Goal: Task Accomplishment & Management: Manage account settings

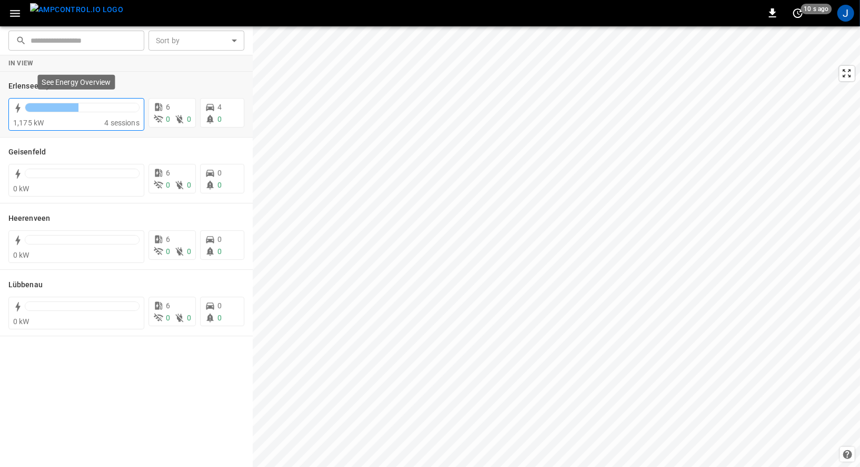
click at [139, 105] on div at bounding box center [82, 107] width 114 height 8
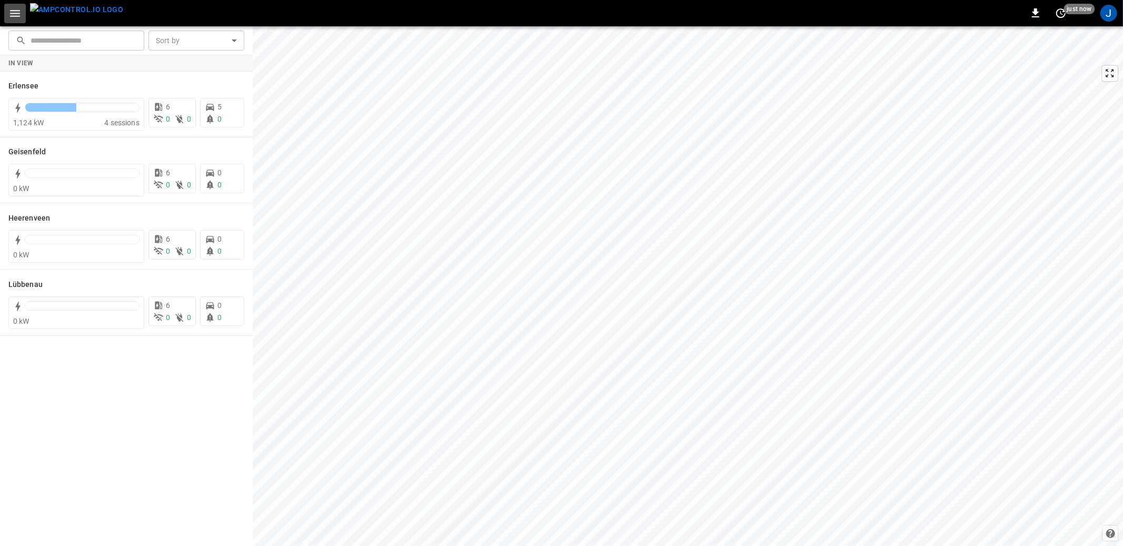
click at [24, 18] on button "button" at bounding box center [15, 13] width 22 height 19
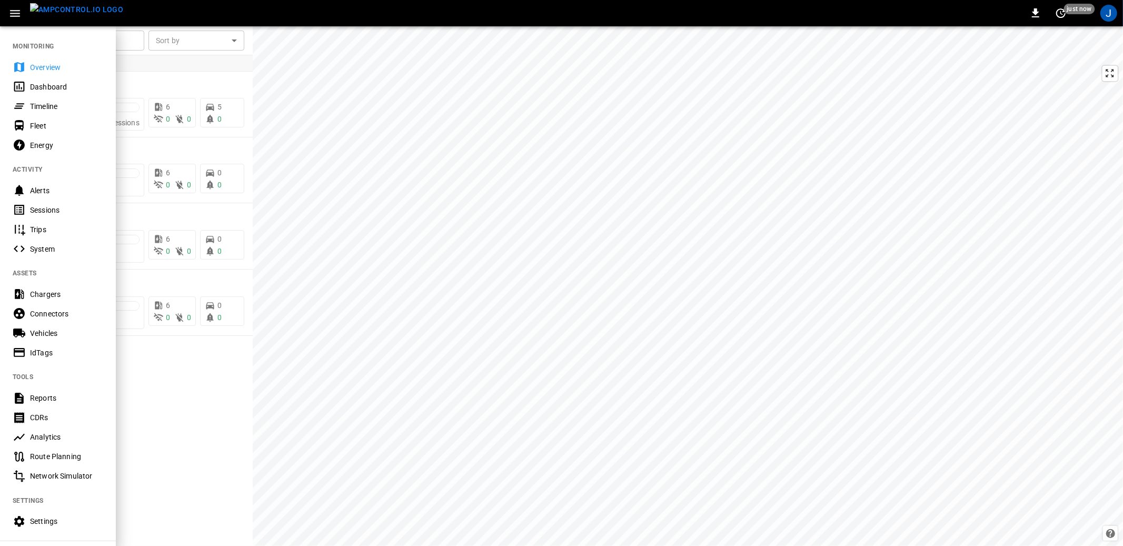
scroll to position [74, 0]
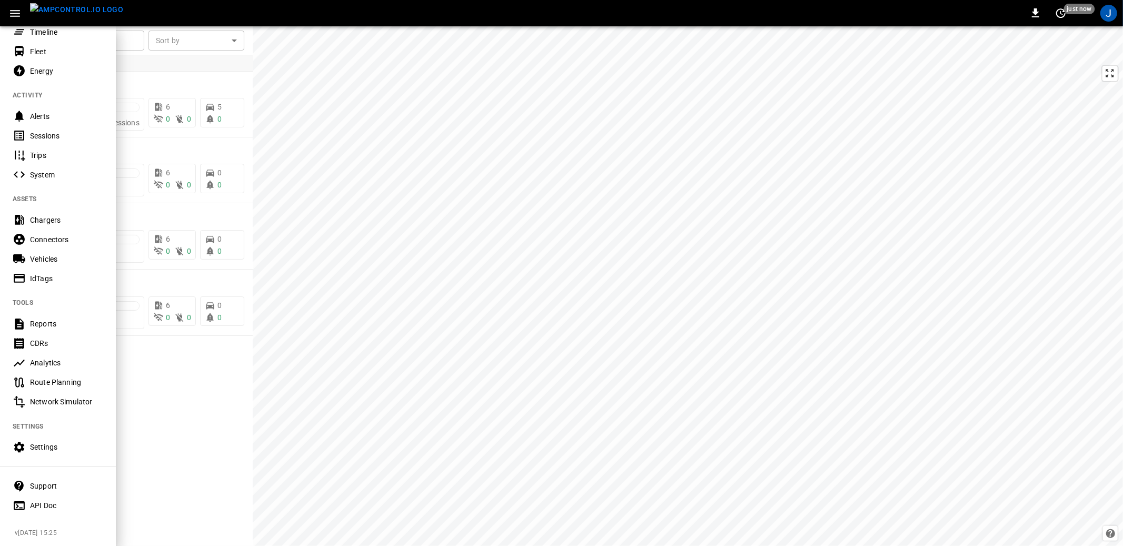
click at [37, 511] on Doc-listitem "API Doc" at bounding box center [58, 505] width 116 height 19
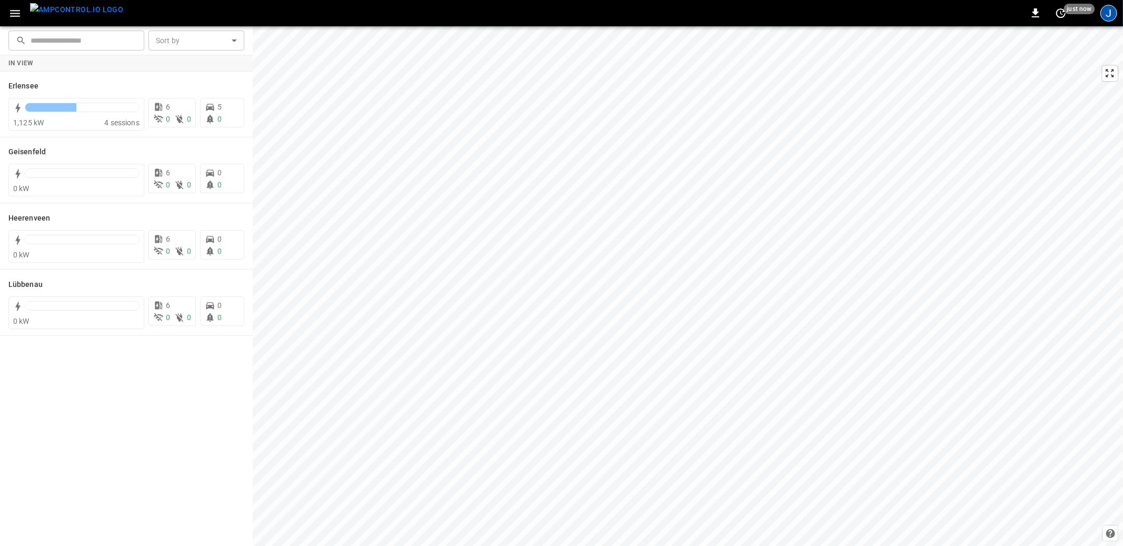
click at [1105, 15] on div "J" at bounding box center [1109, 13] width 17 height 17
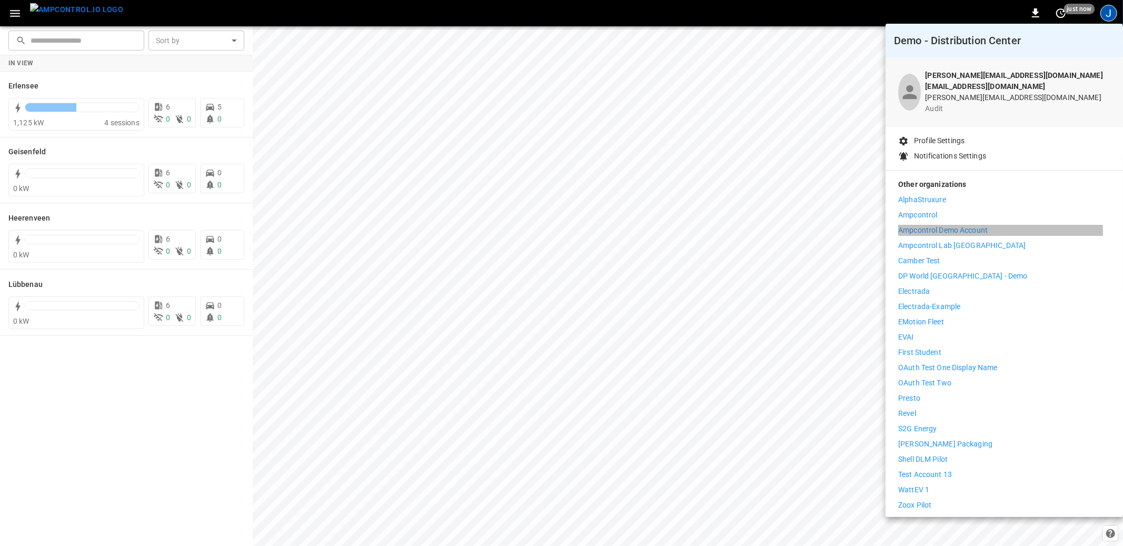
click at [941, 227] on p "Ampcontrol Demo Account" at bounding box center [943, 230] width 90 height 11
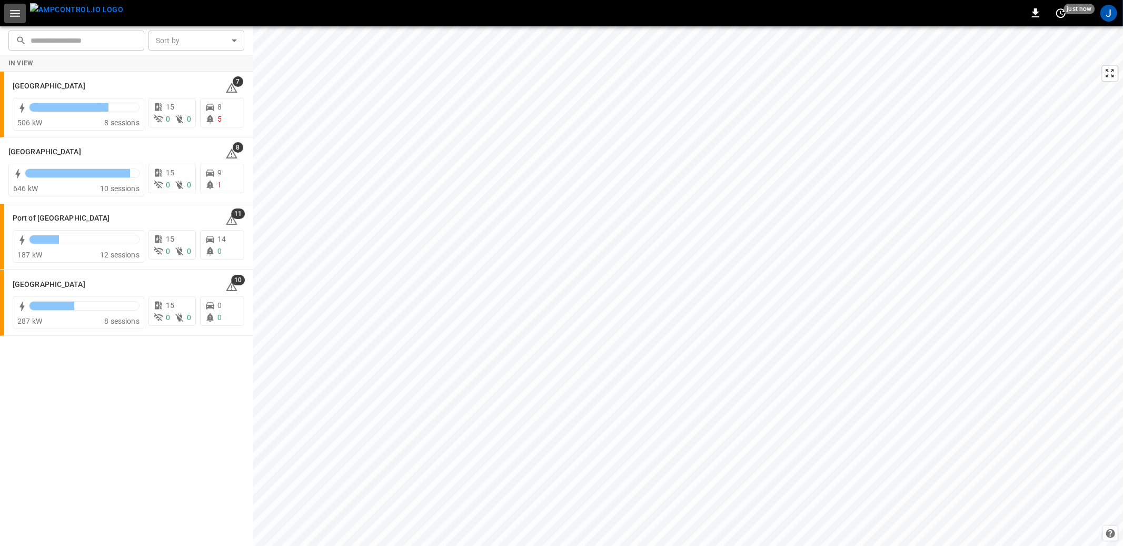
click at [17, 12] on icon "button" at bounding box center [14, 13] width 13 height 13
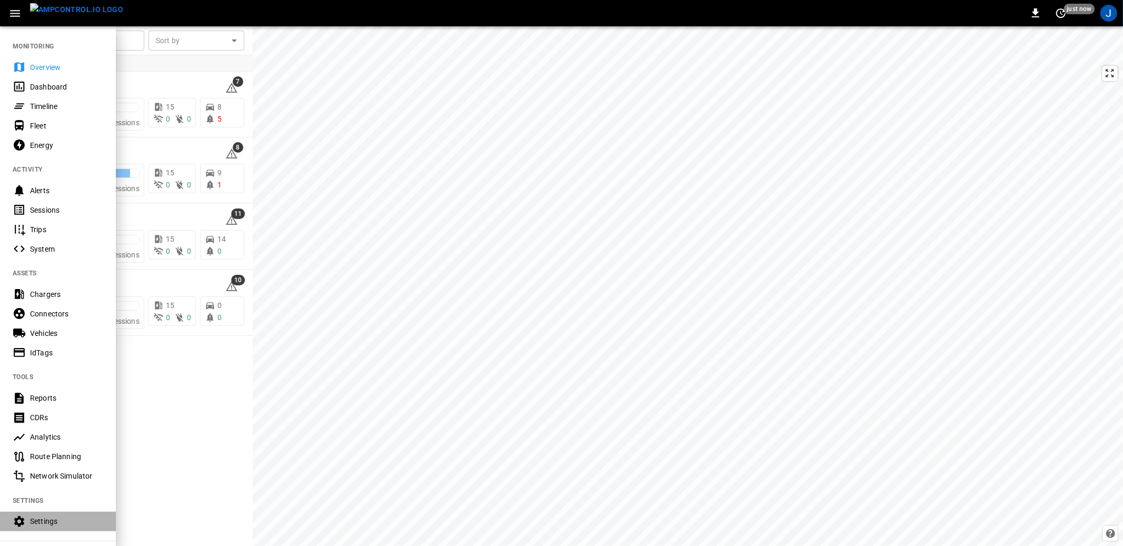
click at [28, 527] on div "Settings" at bounding box center [58, 521] width 116 height 19
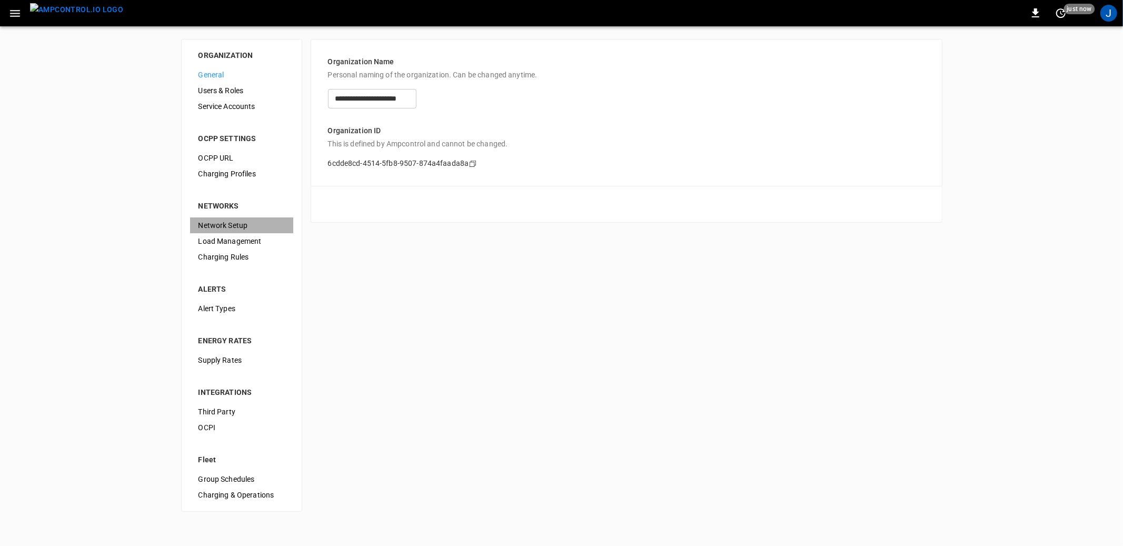
click at [251, 229] on span "Network Setup" at bounding box center [242, 225] width 86 height 11
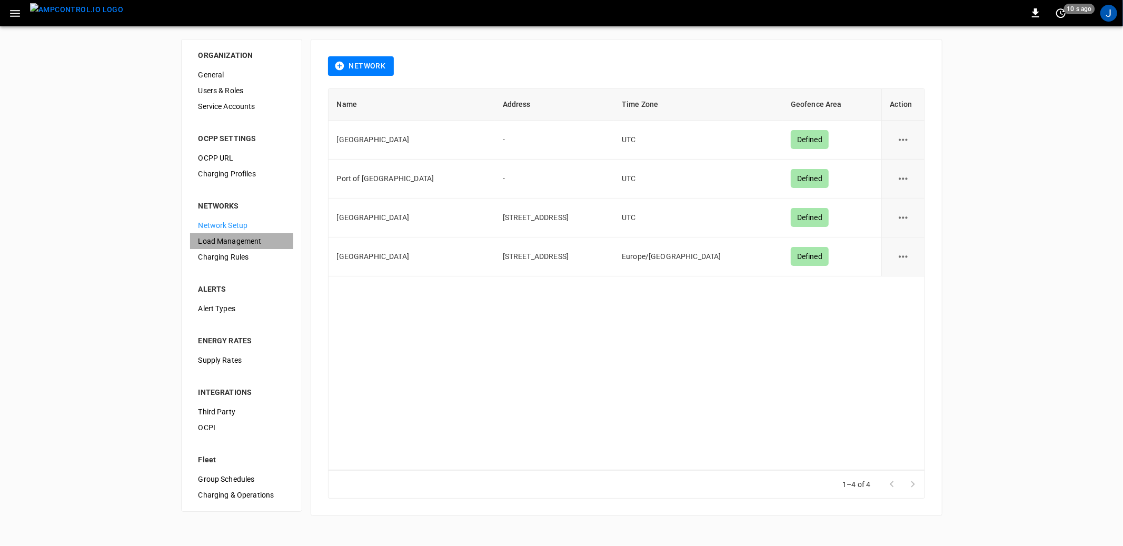
click at [232, 241] on span "Load Management" at bounding box center [242, 241] width 86 height 11
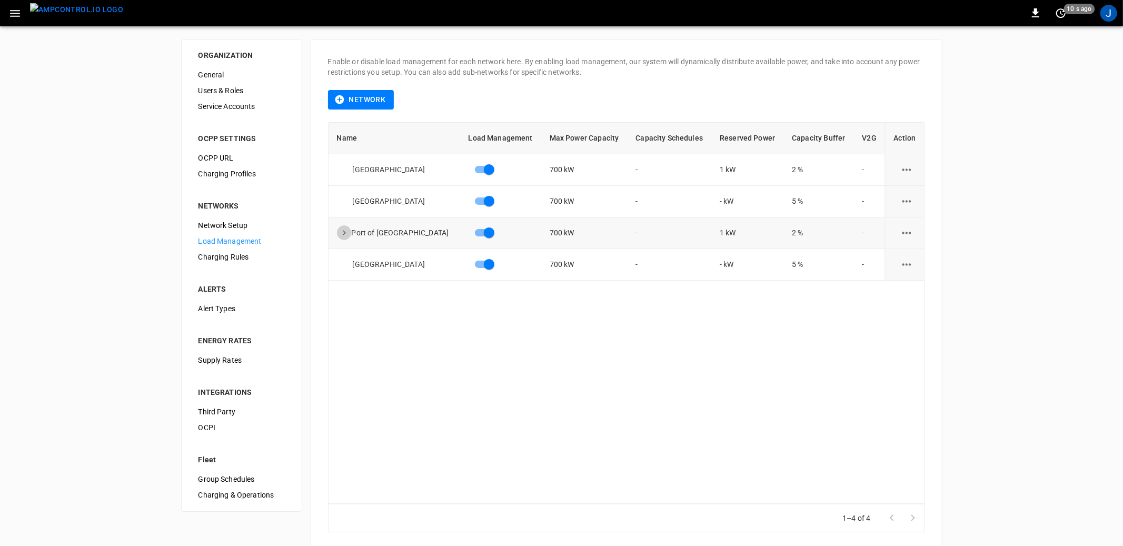
click at [349, 235] on icon "expand row" at bounding box center [344, 232] width 9 height 9
click at [369, 270] on button "expand row" at bounding box center [370, 264] width 15 height 15
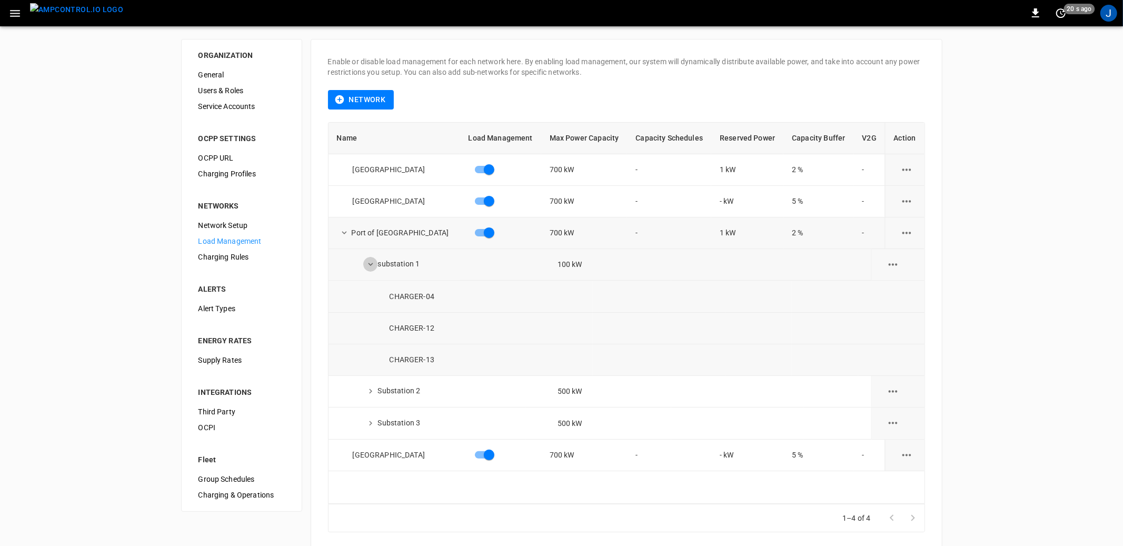
click at [374, 264] on icon "expand row" at bounding box center [370, 264] width 9 height 9
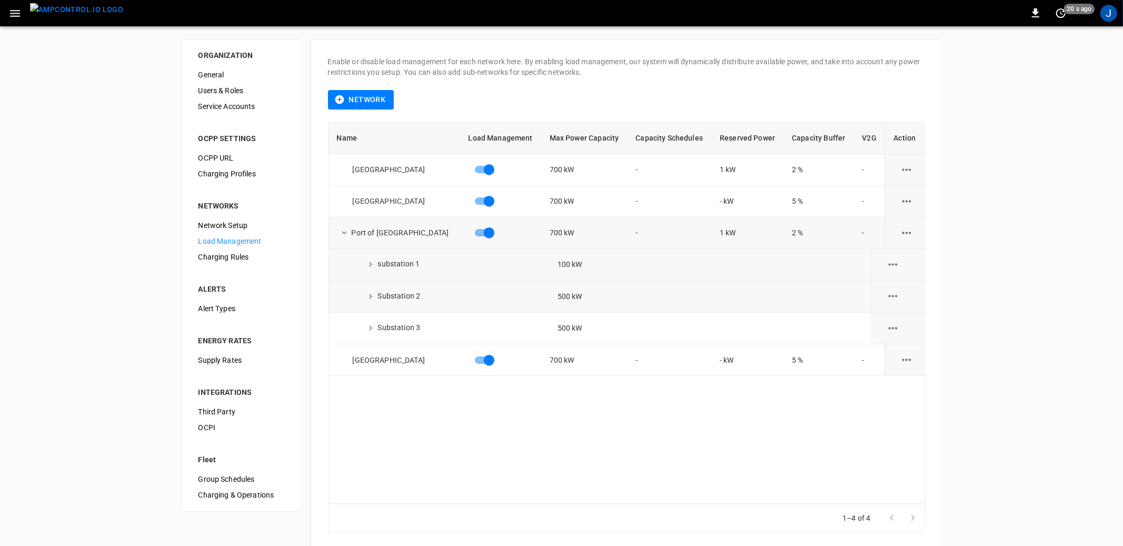
click at [369, 305] on td "Substation 2" at bounding box center [395, 297] width 132 height 32
click at [371, 299] on icon "expand row" at bounding box center [370, 296] width 9 height 9
click at [371, 269] on button "expand row" at bounding box center [370, 264] width 15 height 15
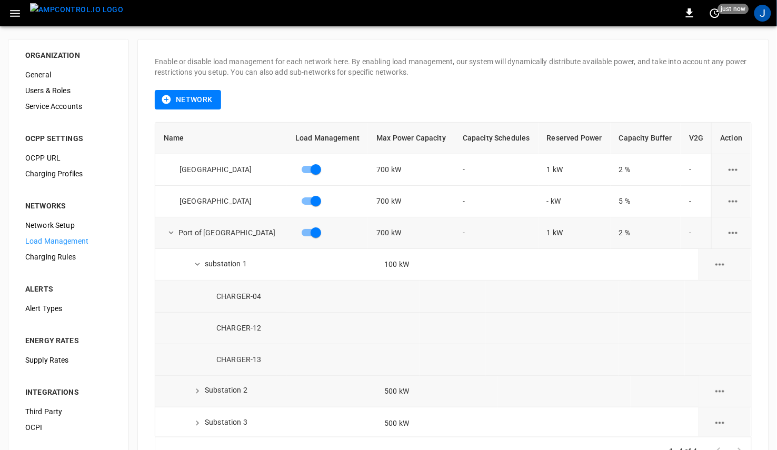
click at [13, 14] on icon "button" at bounding box center [14, 13] width 13 height 13
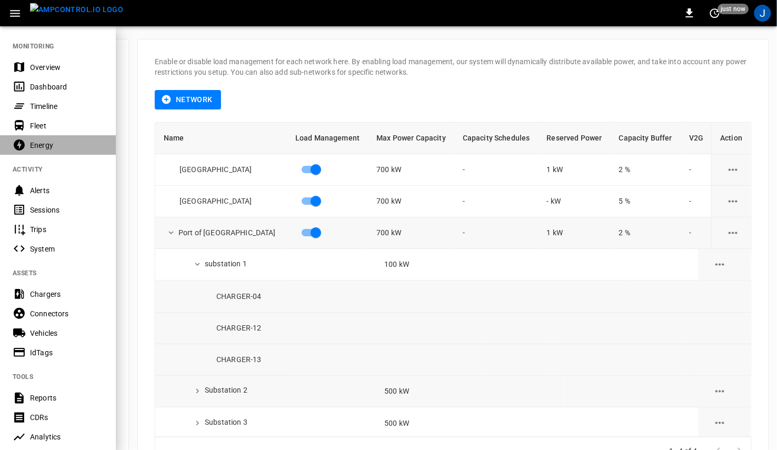
click at [34, 137] on div "Energy" at bounding box center [58, 144] width 116 height 19
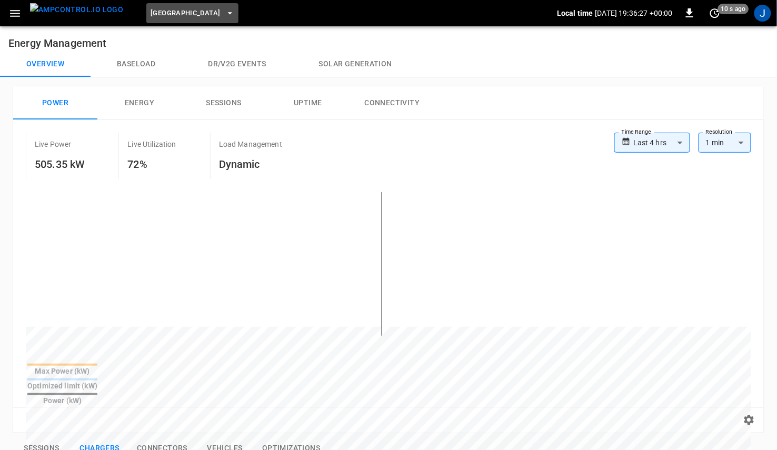
click at [183, 5] on button "Frankfurt Depot" at bounding box center [192, 13] width 92 height 21
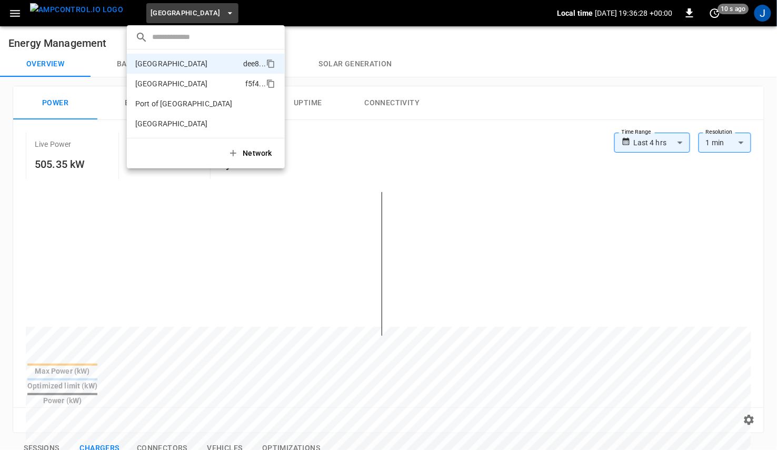
click at [164, 90] on li "Port of Barcelona f5f4 ..." at bounding box center [206, 84] width 158 height 20
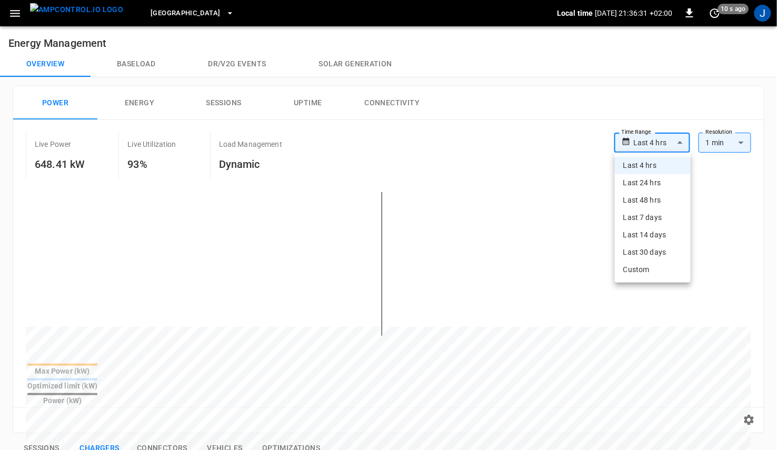
click at [662, 137] on body "**********" at bounding box center [388, 427] width 777 height 854
click at [649, 183] on li "Last 24 hrs" at bounding box center [653, 182] width 76 height 17
type input "**********"
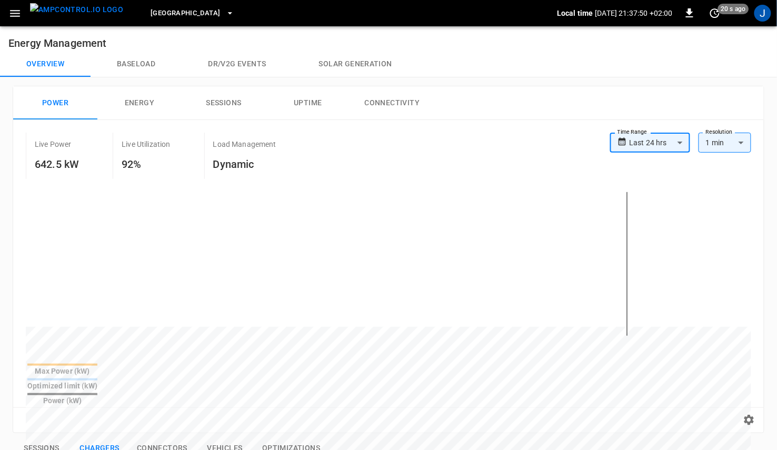
click at [14, 16] on icon "button" at bounding box center [15, 13] width 10 height 7
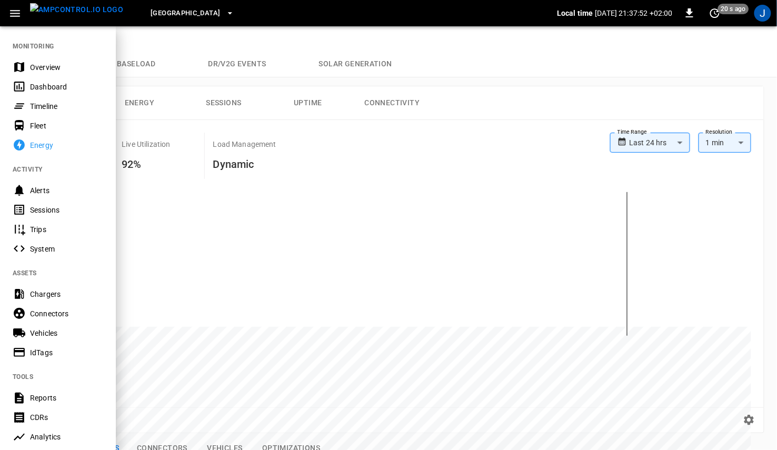
click at [38, 307] on div "Connectors" at bounding box center [58, 313] width 116 height 19
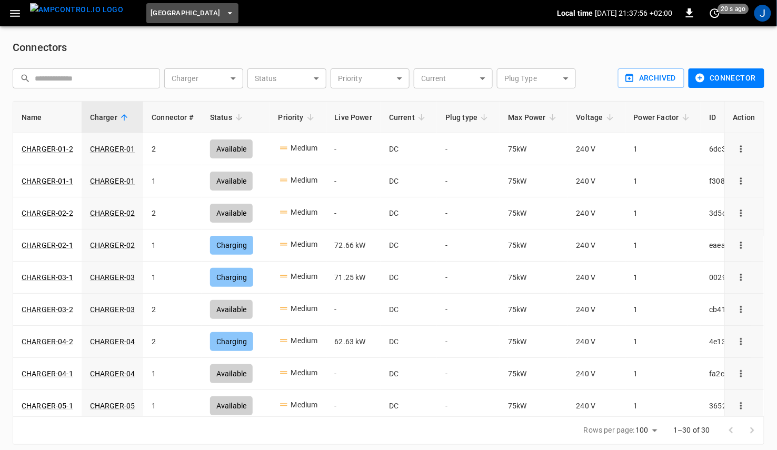
click at [186, 7] on span "Port of Barcelona" at bounding box center [186, 13] width 70 height 12
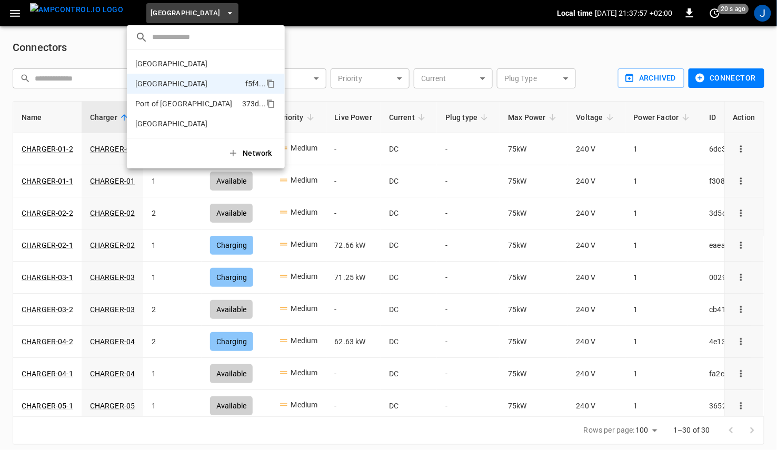
click at [184, 100] on p "Port of Long Beach" at bounding box center [183, 103] width 97 height 11
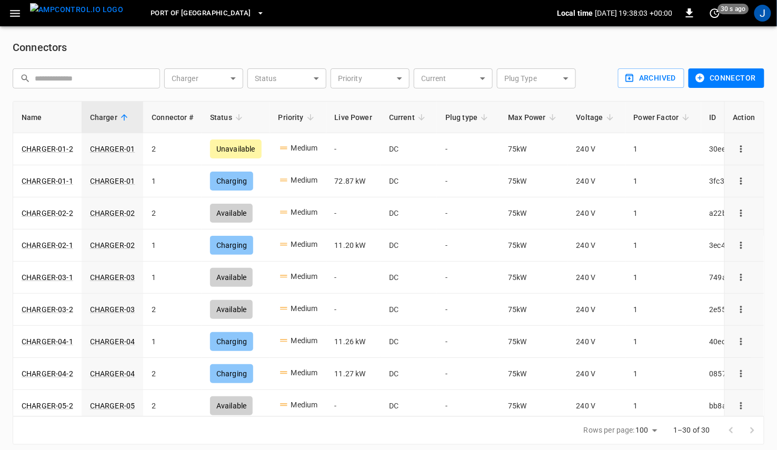
click at [169, 17] on span "Port of Long Beach" at bounding box center [201, 13] width 100 height 12
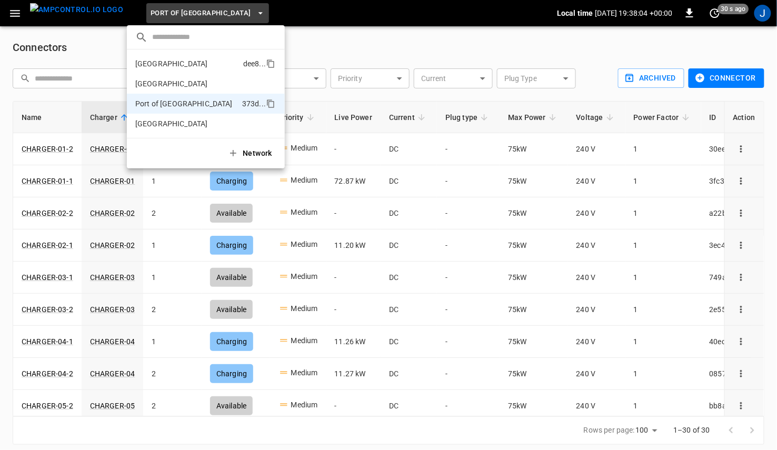
click at [173, 61] on p "Frankfurt Depot" at bounding box center [171, 63] width 73 height 11
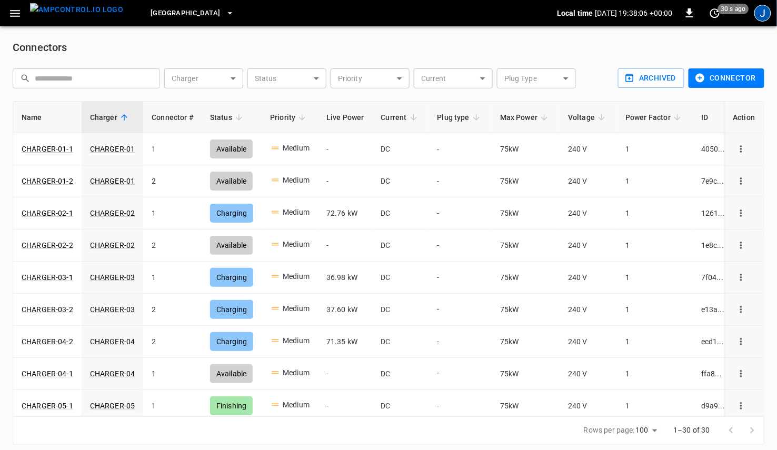
click at [756, 16] on div "J" at bounding box center [763, 13] width 17 height 17
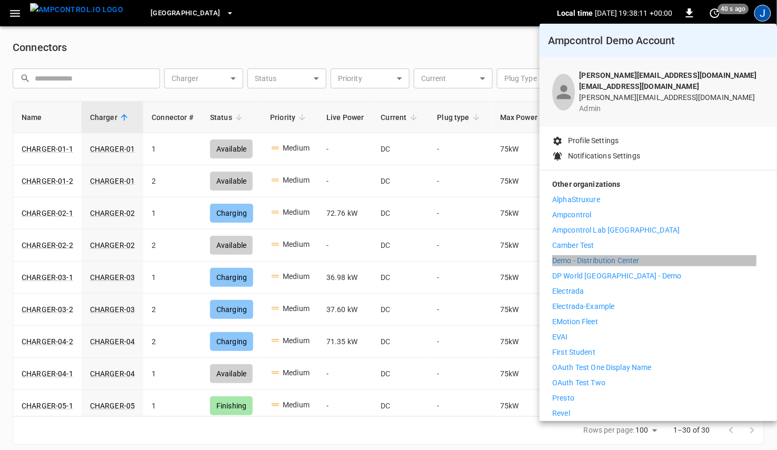
click at [586, 255] on p "Demo - Distribution Center" at bounding box center [595, 260] width 87 height 11
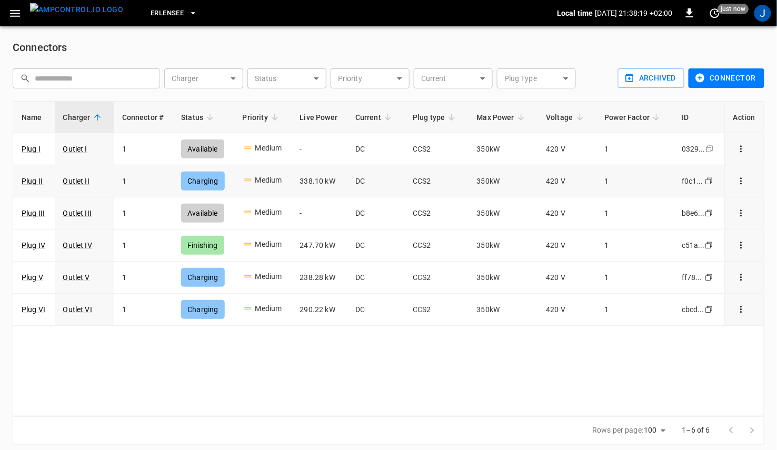
click at [744, 179] on icon "connector options" at bounding box center [741, 181] width 11 height 11
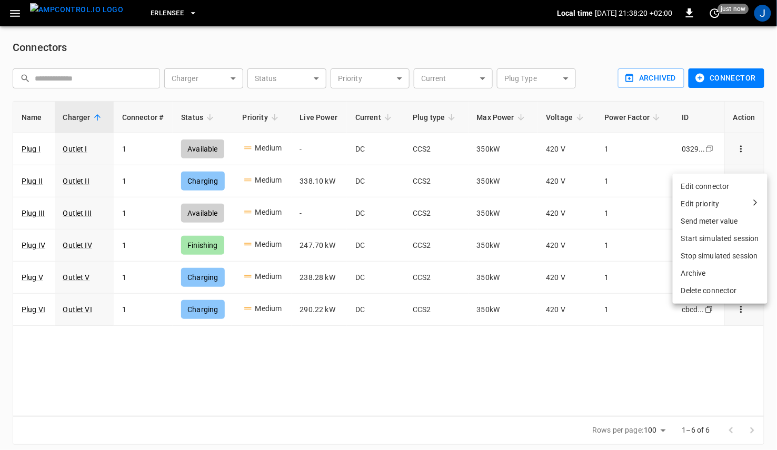
click at [736, 205] on div "Edit priority" at bounding box center [720, 204] width 78 height 11
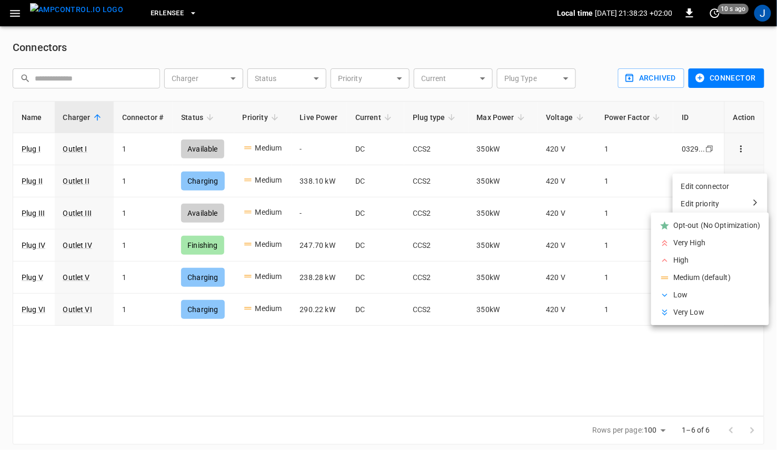
click at [160, 16] on div at bounding box center [388, 225] width 777 height 450
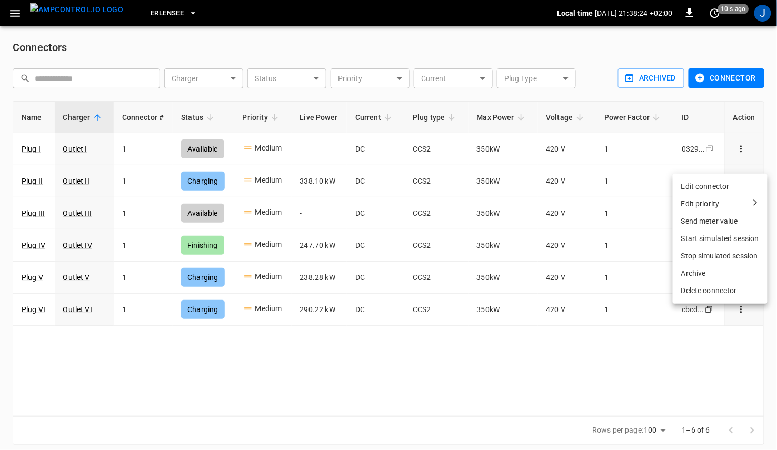
click at [160, 16] on div at bounding box center [388, 225] width 777 height 450
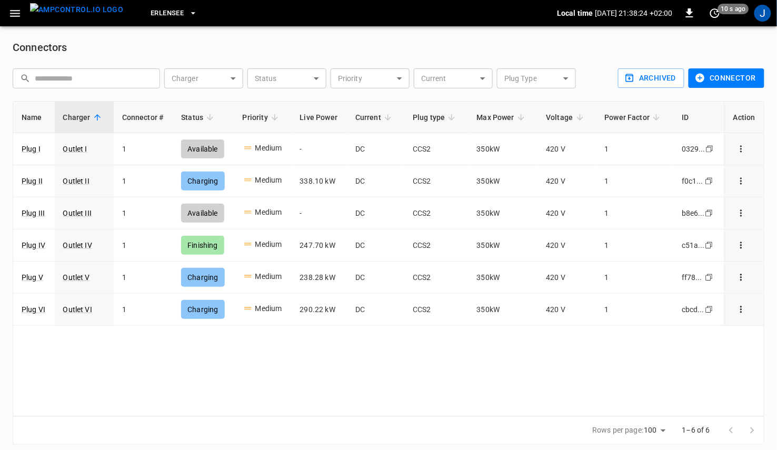
click at [162, 14] on span "Erlensee" at bounding box center [167, 13] width 33 height 12
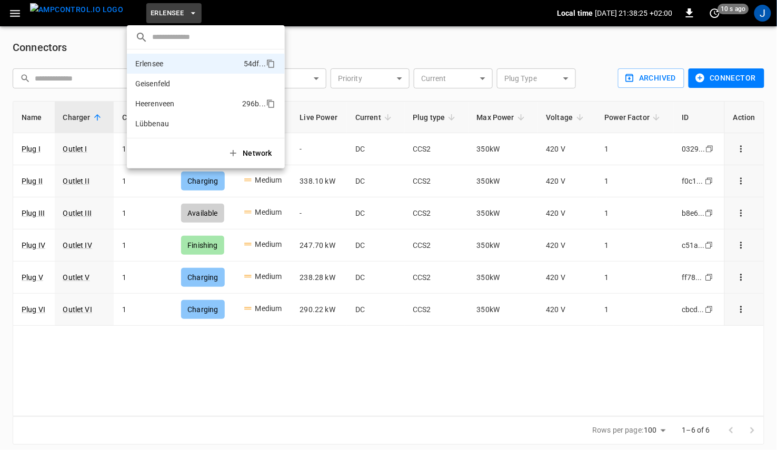
click at [166, 103] on p "Heerenveen" at bounding box center [154, 103] width 39 height 11
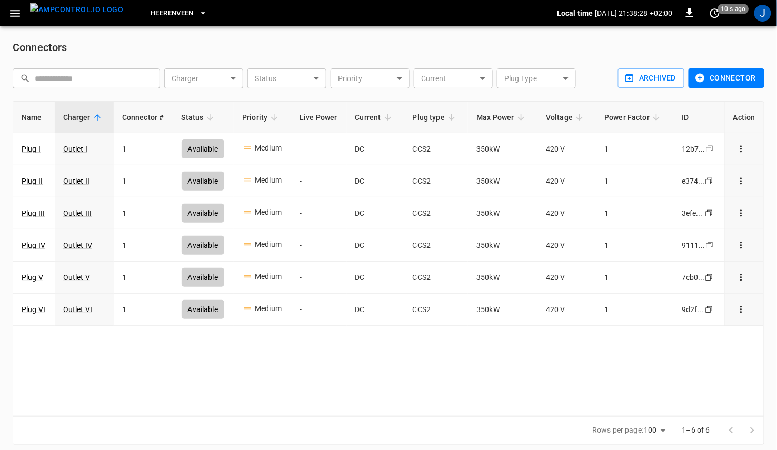
click at [161, 13] on span "Heerenveen" at bounding box center [172, 13] width 43 height 12
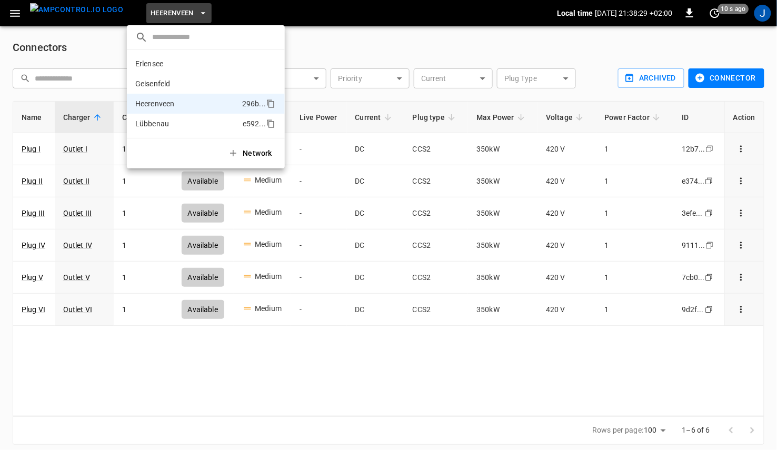
click at [167, 121] on p "Lübbenau" at bounding box center [152, 123] width 34 height 11
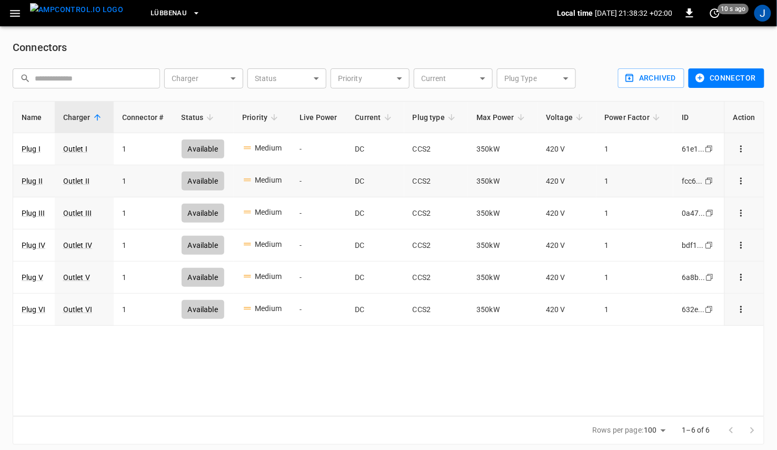
click at [748, 179] on button "connector options" at bounding box center [742, 181] width 16 height 15
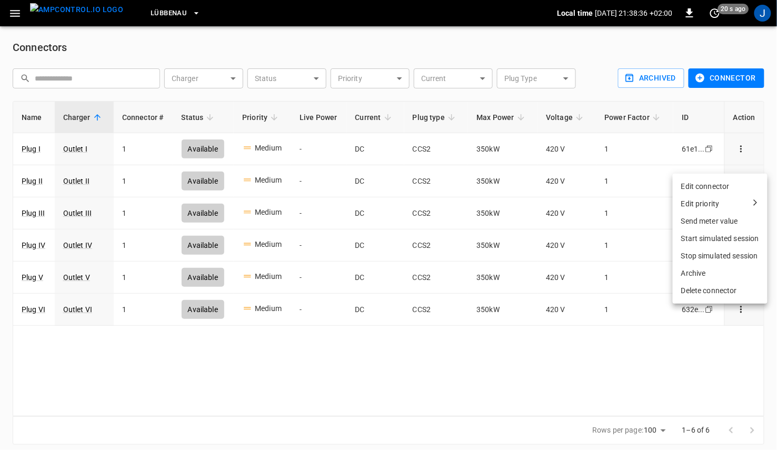
click at [276, 40] on div at bounding box center [388, 225] width 777 height 450
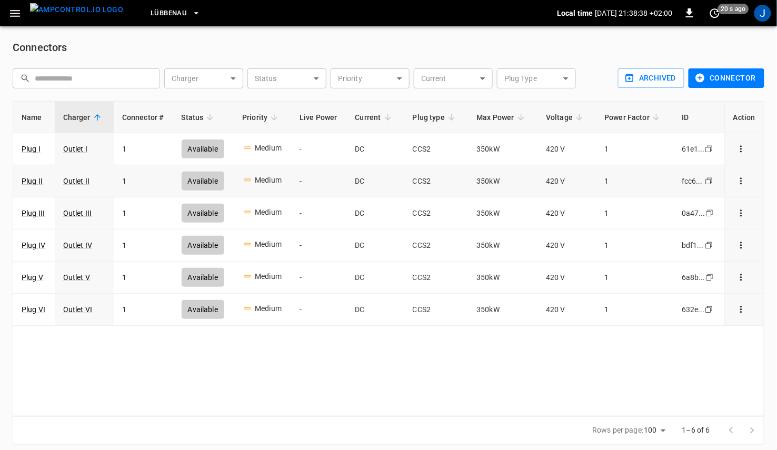
click at [743, 187] on button "connector options" at bounding box center [742, 181] width 16 height 15
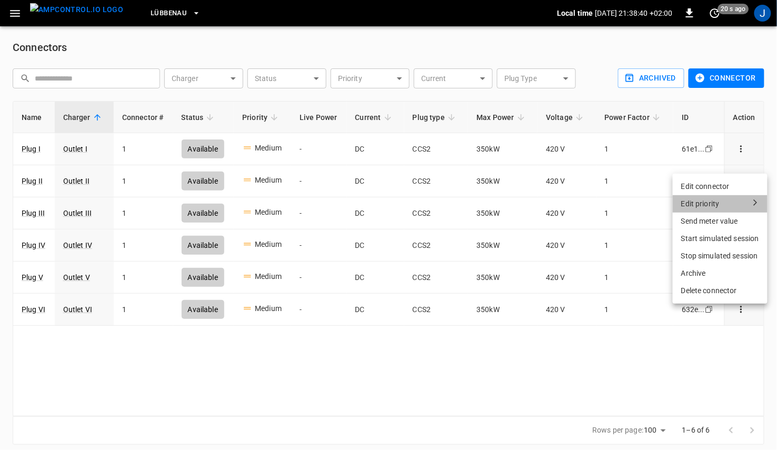
click at [719, 201] on div "Edit priority" at bounding box center [720, 204] width 78 height 11
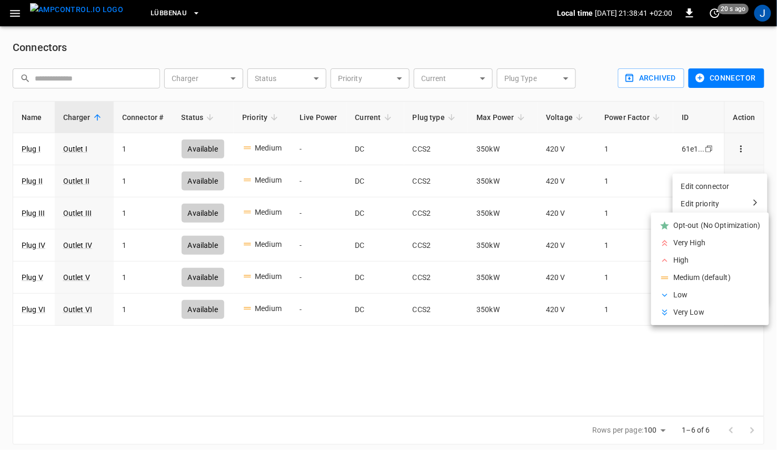
click at [680, 244] on li "Very High" at bounding box center [710, 242] width 118 height 17
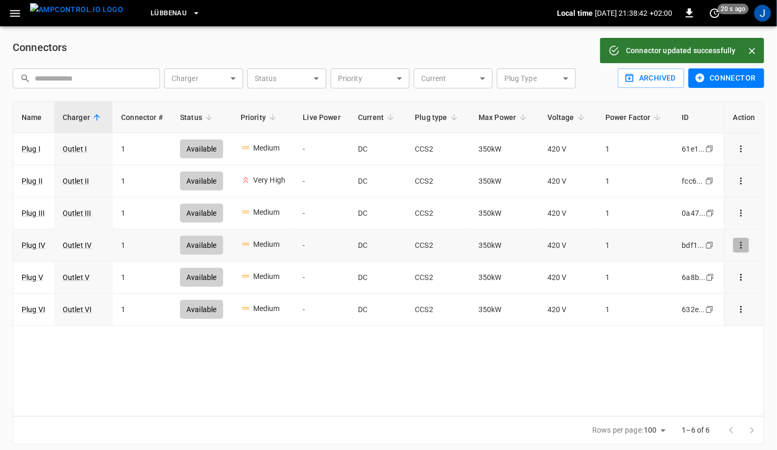
click at [746, 244] on icon "connector options" at bounding box center [741, 245] width 11 height 11
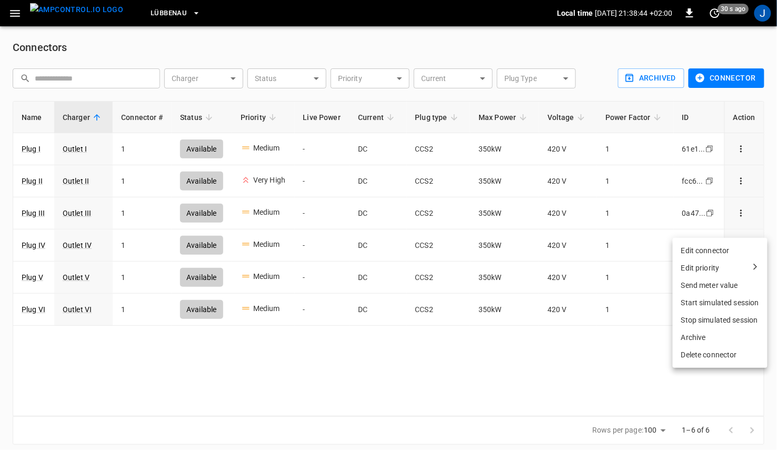
click at [738, 270] on div "Edit priority" at bounding box center [720, 268] width 78 height 11
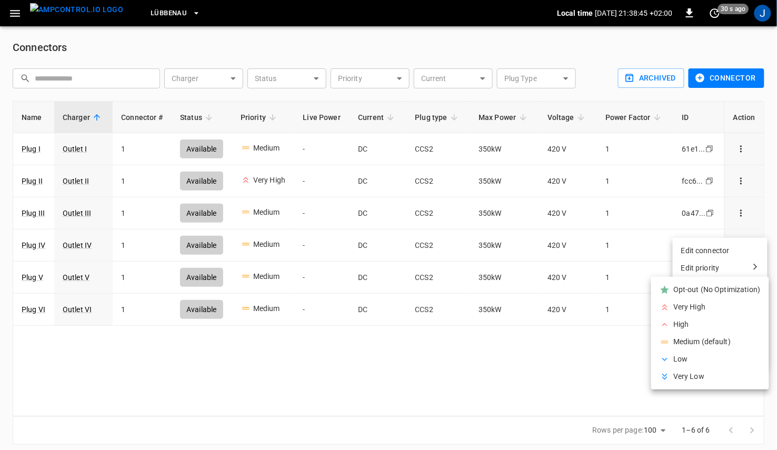
click at [691, 361] on li "Low" at bounding box center [710, 359] width 118 height 17
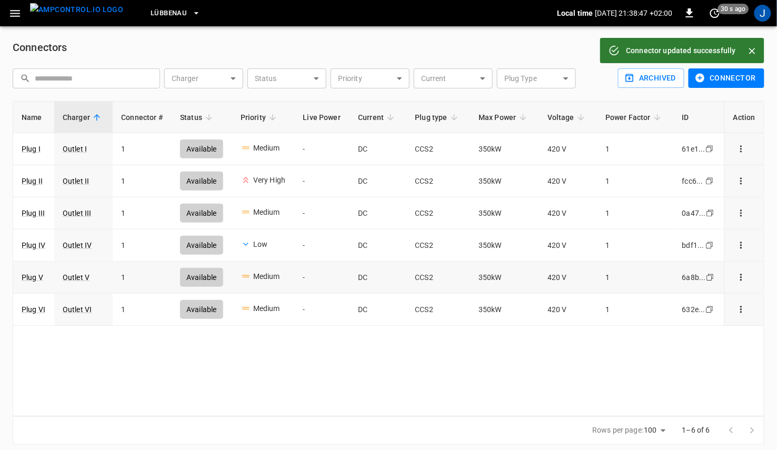
click at [745, 280] on icon "connector options" at bounding box center [741, 277] width 11 height 11
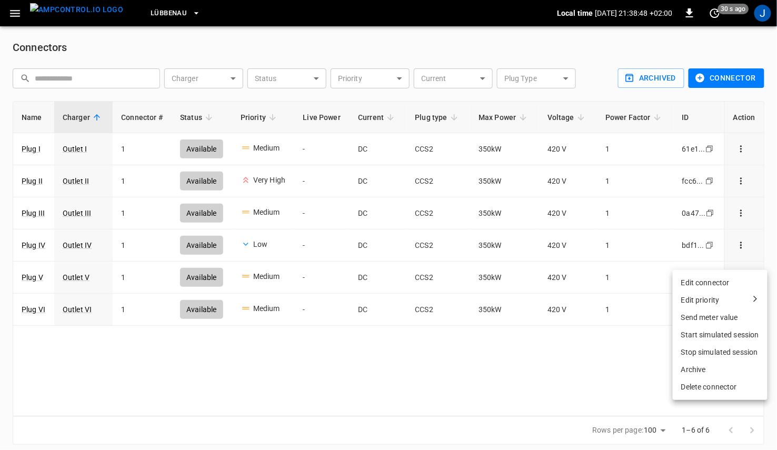
click at [738, 296] on div "Edit priority" at bounding box center [720, 300] width 78 height 11
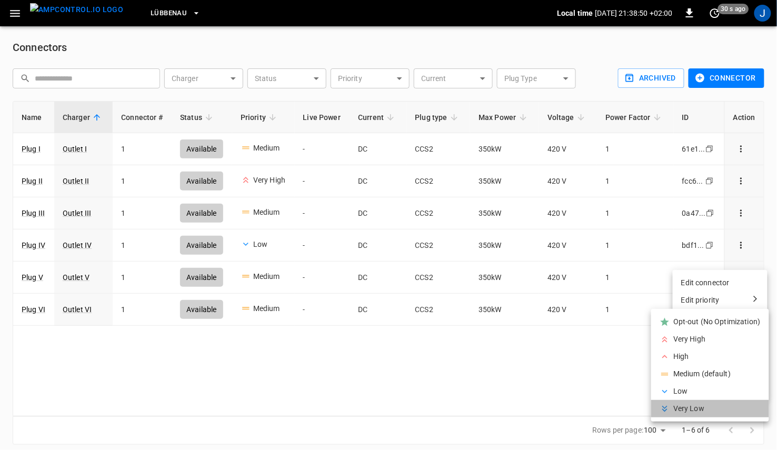
click at [693, 407] on li "Very Low" at bounding box center [710, 408] width 118 height 17
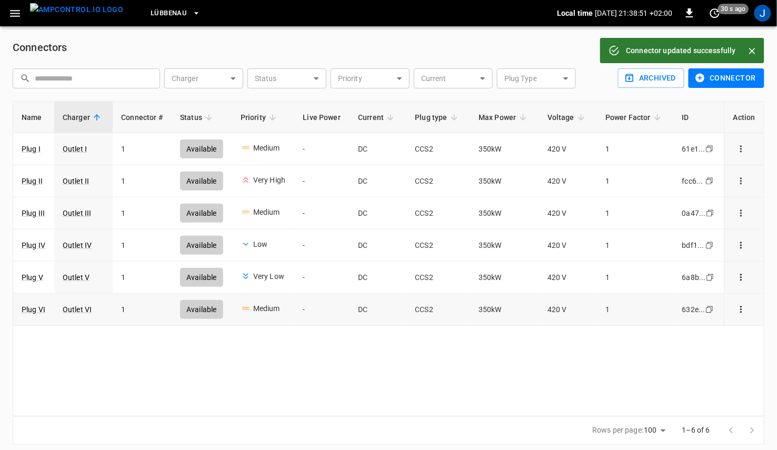
click at [741, 313] on icon "connector options" at bounding box center [741, 309] width 11 height 11
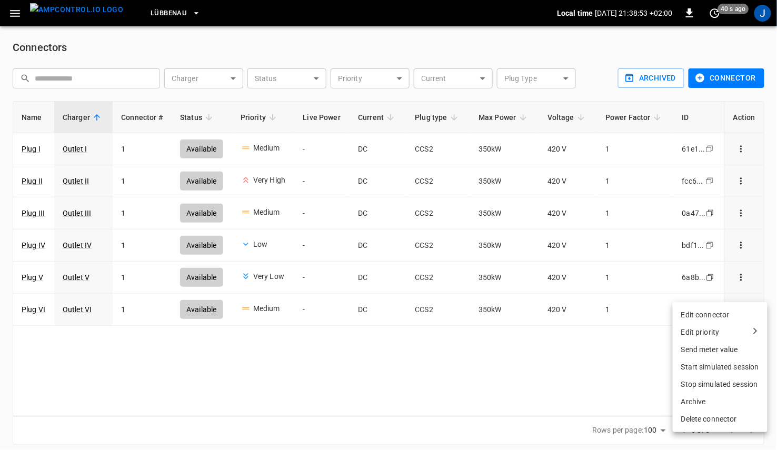
click at [739, 340] on li "Edit priority" at bounding box center [720, 332] width 95 height 17
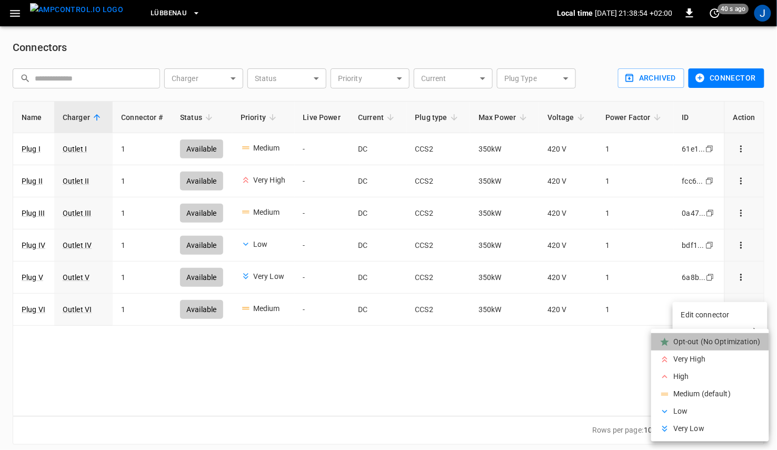
click at [689, 345] on li "Opt-out (No Optimization)" at bounding box center [710, 341] width 118 height 17
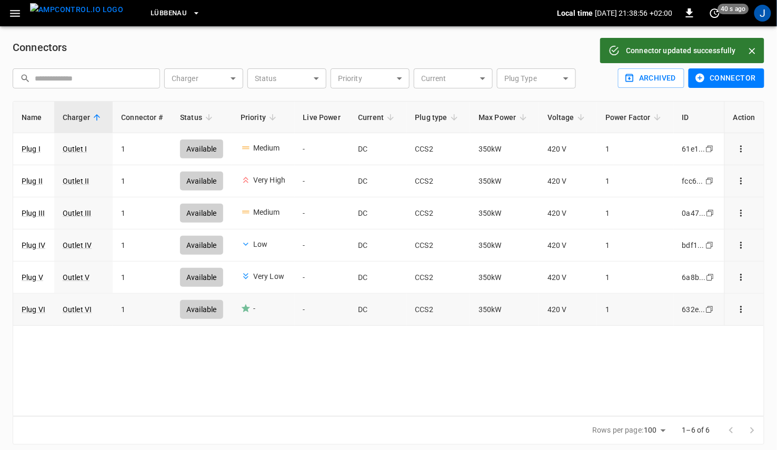
click at [741, 309] on icon "connector options" at bounding box center [741, 309] width 2 height 7
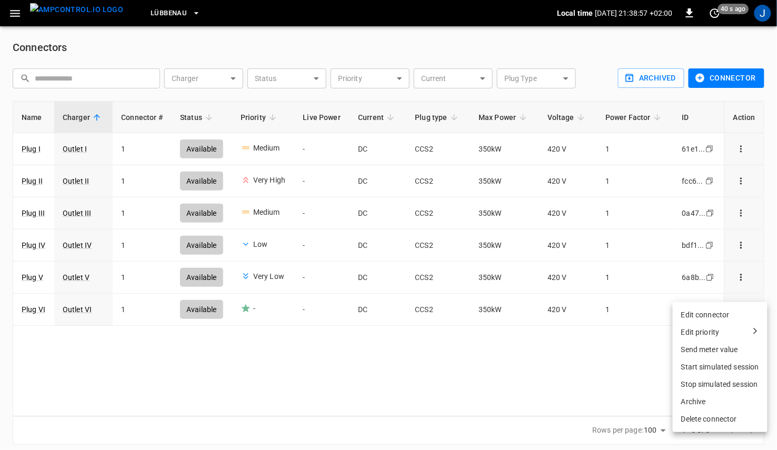
click at [726, 328] on div "Edit priority" at bounding box center [720, 332] width 78 height 11
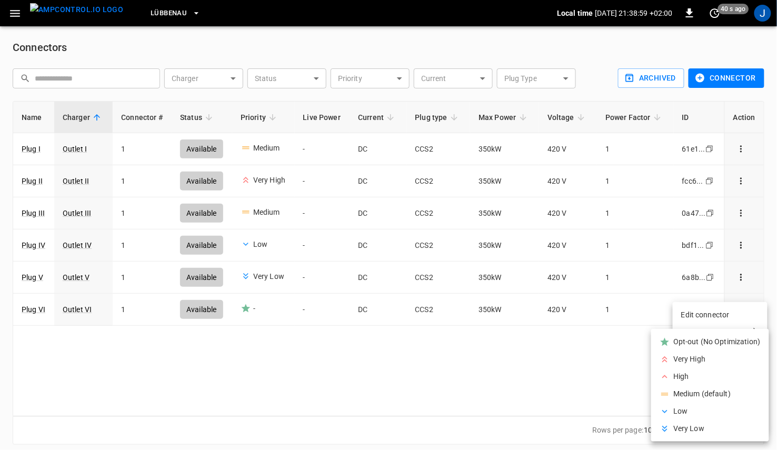
click at [693, 368] on li "High" at bounding box center [710, 376] width 118 height 17
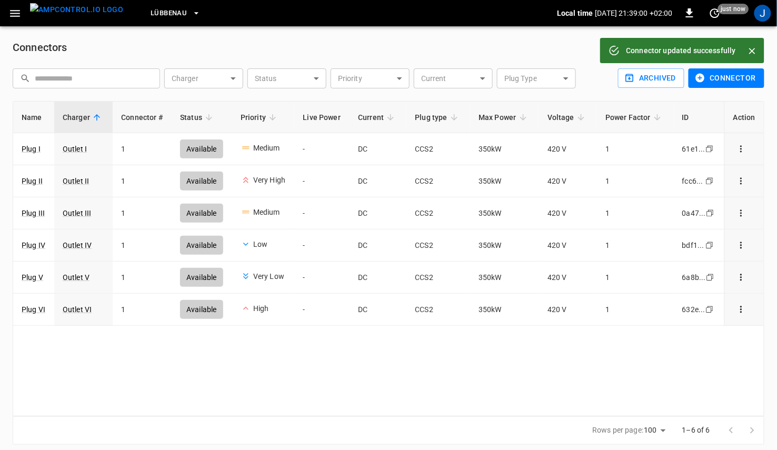
click at [636, 371] on div "Name Charger Connector # Status Priority Live Power Current Plug type Max Power…" at bounding box center [389, 258] width 752 height 315
